Goal: Find specific page/section: Find specific page/section

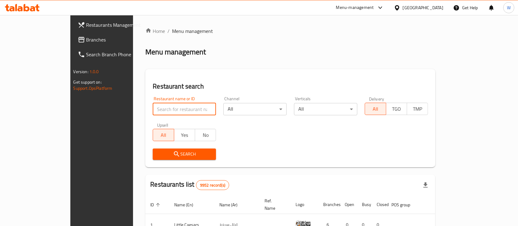
click at [153, 112] on input "search" at bounding box center [184, 109] width 63 height 12
click at [182, 108] on input "search" at bounding box center [184, 109] width 63 height 12
click at [324, 153] on div "Search" at bounding box center [290, 154] width 283 height 19
click at [153, 109] on input "search" at bounding box center [184, 109] width 63 height 12
click at [166, 109] on input "search" at bounding box center [184, 109] width 63 height 12
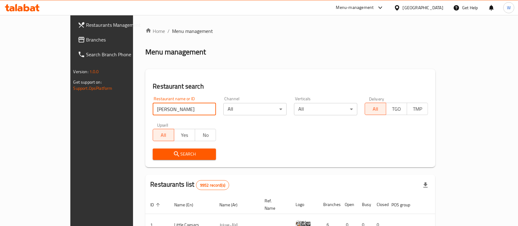
type input "[PERSON_NAME]"
click button "Search" at bounding box center [184, 153] width 63 height 11
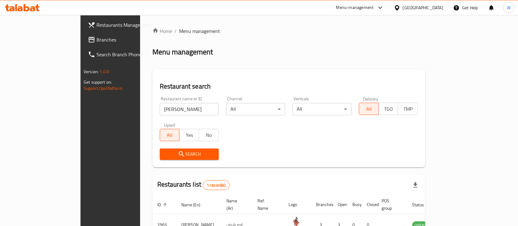
click at [226, 135] on div "Restaurant name or ID [PERSON_NAME] chef Restaurant name or ID Channel All ​ Ve…" at bounding box center [288, 128] width 265 height 71
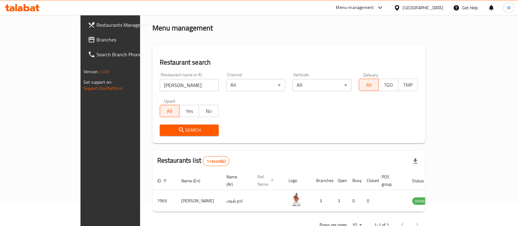
scroll to position [36, 0]
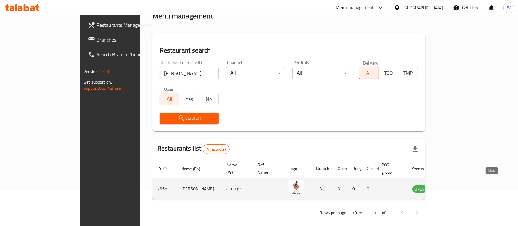
click at [451, 188] on icon "enhanced table" at bounding box center [449, 189] width 2 height 2
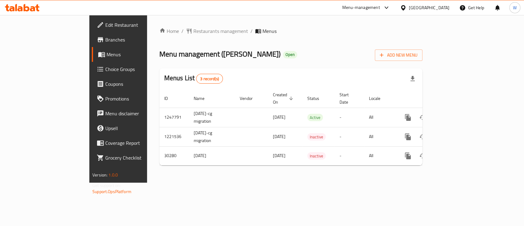
click at [105, 40] on span "Branches" at bounding box center [138, 39] width 67 height 7
